Goal: Use online tool/utility: Use online tool/utility

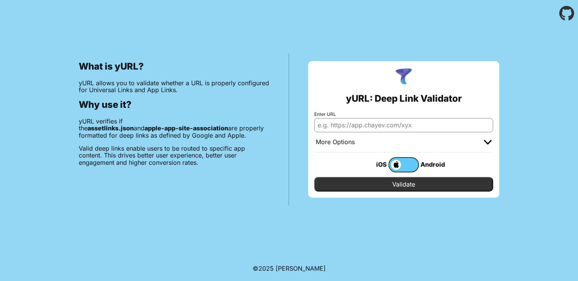
click at [369, 126] on input "Enter URL" at bounding box center [403, 125] width 179 height 14
type input "[DOMAIN_NAME]"
click at [404, 184] on input "Validate" at bounding box center [403, 184] width 179 height 15
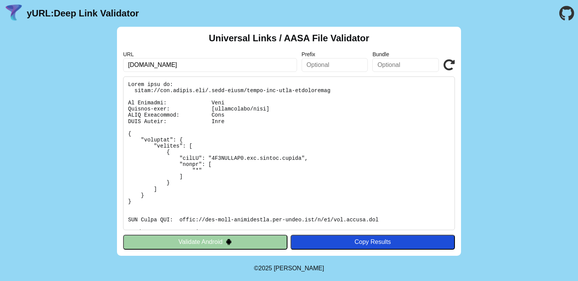
click at [318, 63] on input "text" at bounding box center [335, 65] width 67 height 14
click at [384, 59] on input "text" at bounding box center [406, 65] width 67 height 14
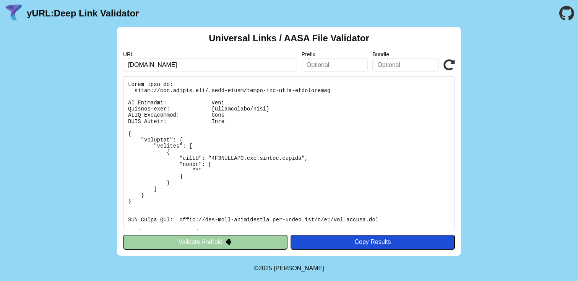
click at [387, 61] on input "text" at bounding box center [406, 65] width 67 height 14
click at [383, 64] on input "text" at bounding box center [406, 65] width 67 height 14
click at [212, 61] on input "[DOMAIN_NAME]" at bounding box center [210, 65] width 174 height 14
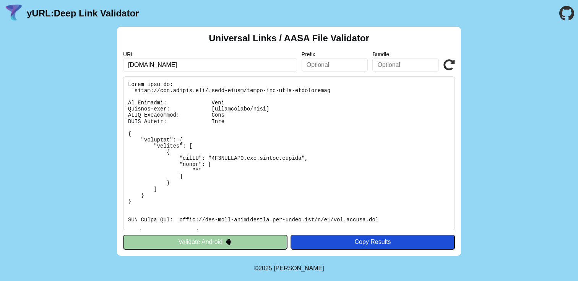
click at [212, 61] on input "[DOMAIN_NAME]" at bounding box center [210, 65] width 174 height 14
click at [257, 240] on button "Validate Android" at bounding box center [205, 242] width 164 height 15
